Goal: Communication & Community: Answer question/provide support

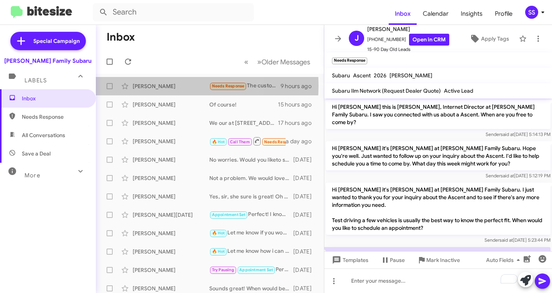
scroll to position [107, 0]
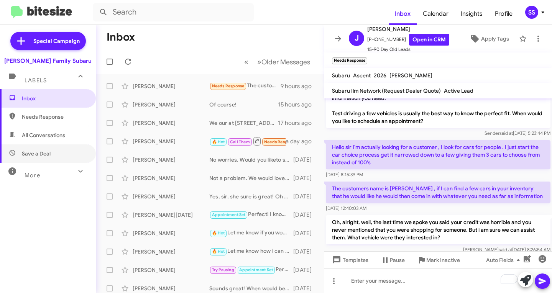
drag, startPoint x: 30, startPoint y: 150, endPoint x: 32, endPoint y: 141, distance: 9.2
click at [30, 150] on span "Save a Deal" at bounding box center [36, 154] width 29 height 8
type input "in:not-interested"
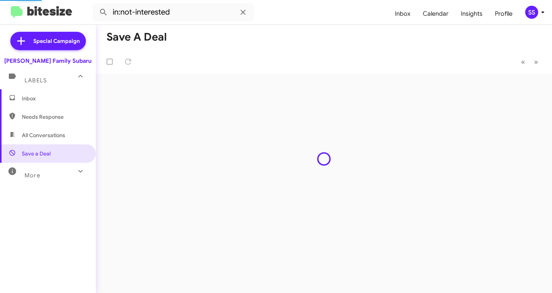
click at [46, 98] on span "Inbox" at bounding box center [54, 99] width 65 height 8
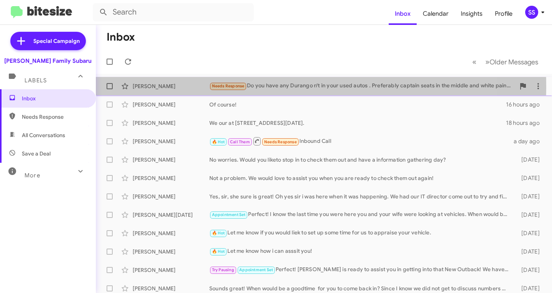
click at [181, 87] on div "[PERSON_NAME]" at bounding box center [171, 86] width 77 height 8
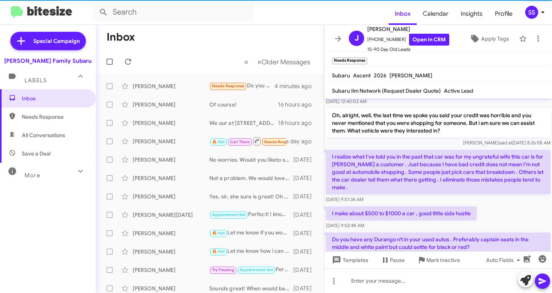
scroll to position [229, 0]
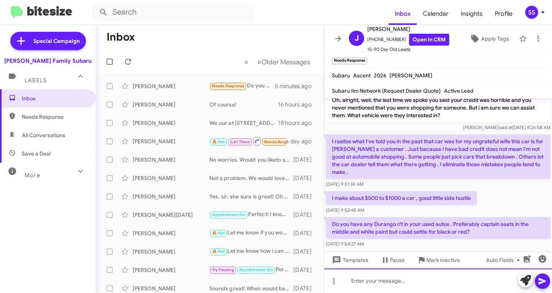
click at [404, 285] on div at bounding box center [439, 281] width 228 height 25
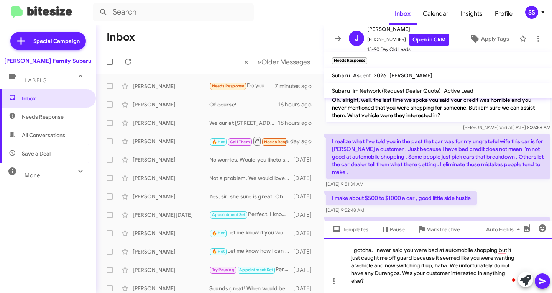
click at [414, 285] on div "I gotcha. I never said you were bad at automobile shopping but it just caught m…" at bounding box center [439, 265] width 228 height 55
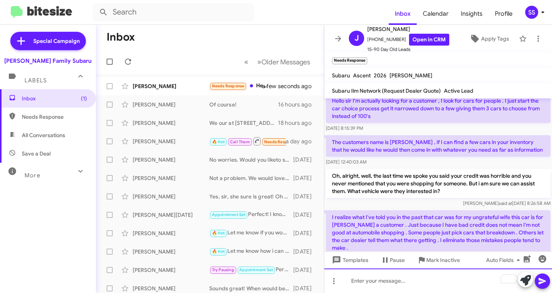
scroll to position [316, 0]
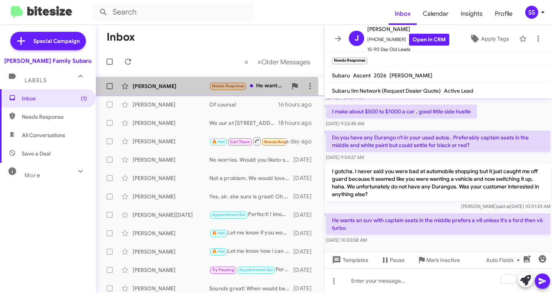
click at [163, 88] on div "[PERSON_NAME]" at bounding box center [171, 86] width 77 height 8
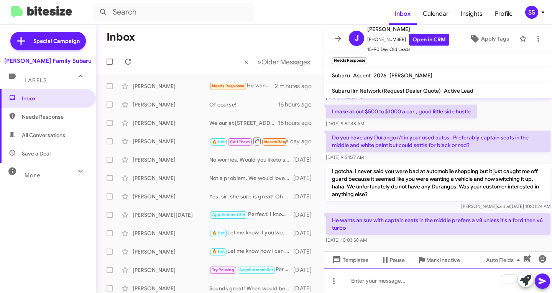
click at [384, 278] on div "To enrich screen reader interactions, please activate Accessibility in Grammarl…" at bounding box center [439, 281] width 228 height 25
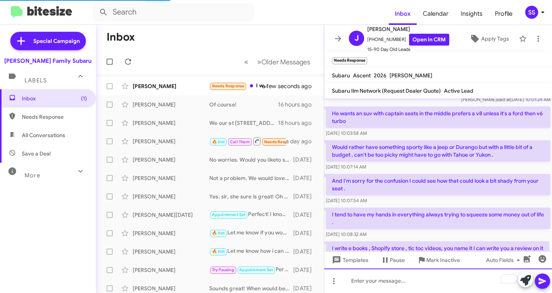
scroll to position [0, 0]
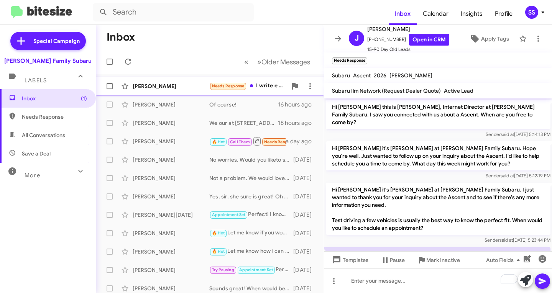
click at [165, 86] on div "[PERSON_NAME]" at bounding box center [171, 86] width 77 height 8
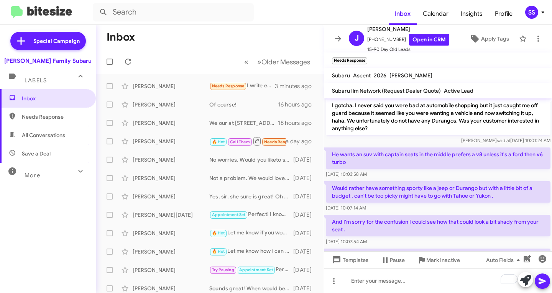
scroll to position [459, 0]
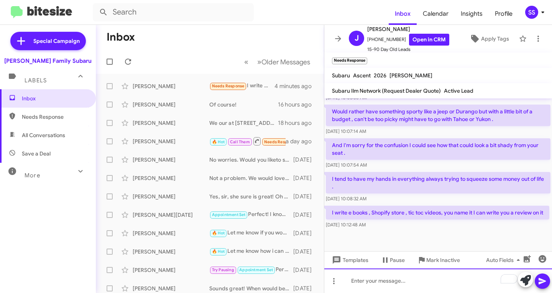
click at [381, 288] on div "To enrich screen reader interactions, please activate Accessibility in Grammarl…" at bounding box center [439, 281] width 228 height 25
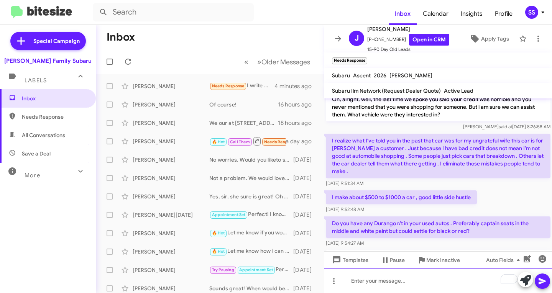
scroll to position [494, 0]
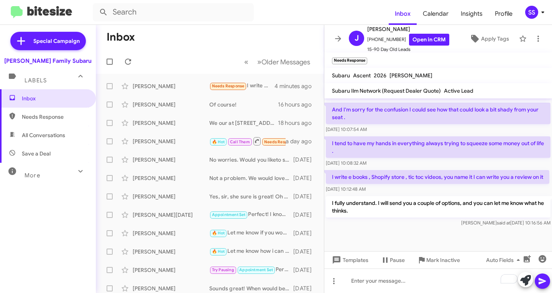
click at [44, 150] on span "Save a Deal" at bounding box center [36, 154] width 29 height 8
type input "in:not-interested"
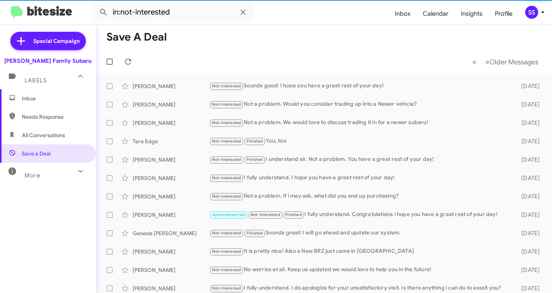
click at [46, 94] on span "Inbox" at bounding box center [48, 98] width 96 height 18
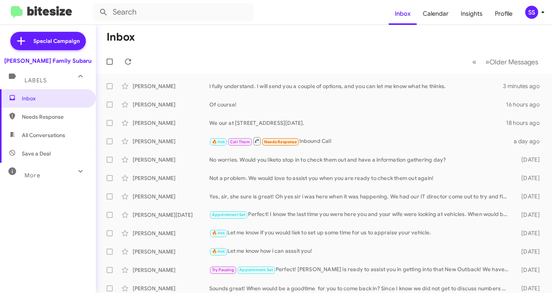
click at [247, 77] on mat-action-list "[PERSON_NAME] I fully understand. I will send you a couple of options, and you …" at bounding box center [324, 259] width 456 height 371
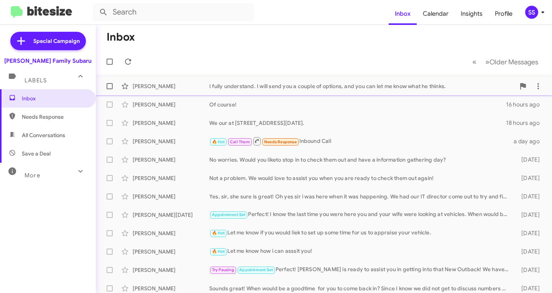
click at [249, 82] on div "I fully understand. I will send you a couple of options, and you can let me kno…" at bounding box center [362, 86] width 306 height 8
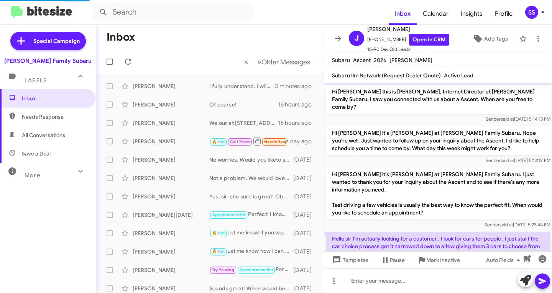
scroll to position [479, 0]
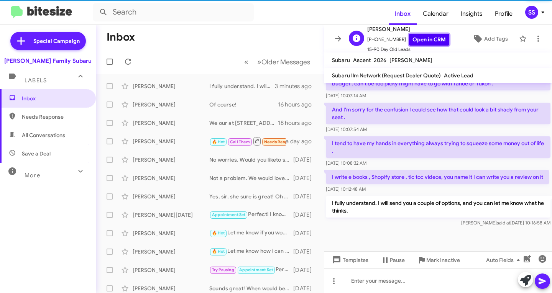
click at [430, 42] on link "Open in CRM" at bounding box center [429, 40] width 40 height 12
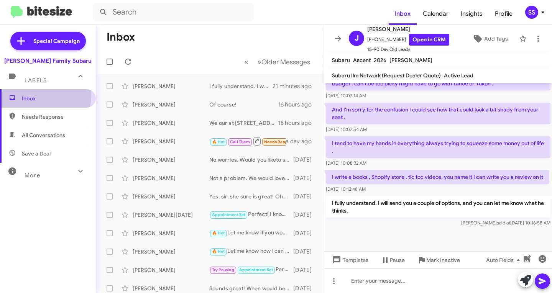
click at [21, 95] on span "Inbox" at bounding box center [48, 98] width 96 height 18
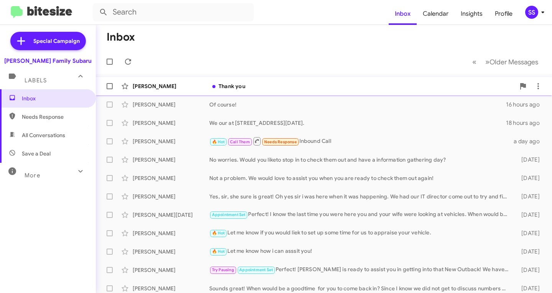
click at [256, 82] on div "Thank you" at bounding box center [362, 86] width 306 height 8
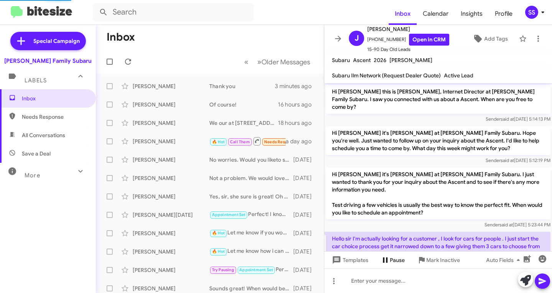
scroll to position [476, 0]
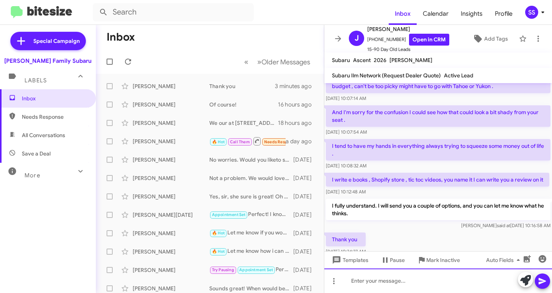
click at [356, 291] on div at bounding box center [439, 281] width 228 height 25
